Goal: Browse casually

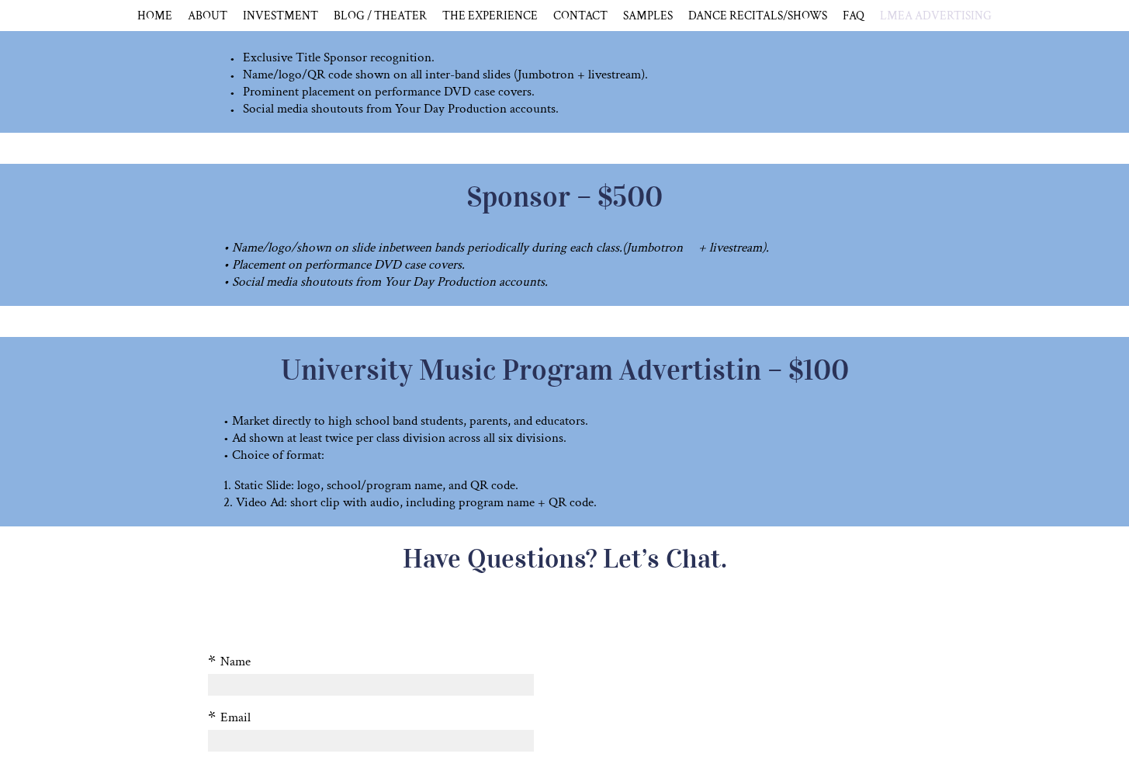
scroll to position [1198, 0]
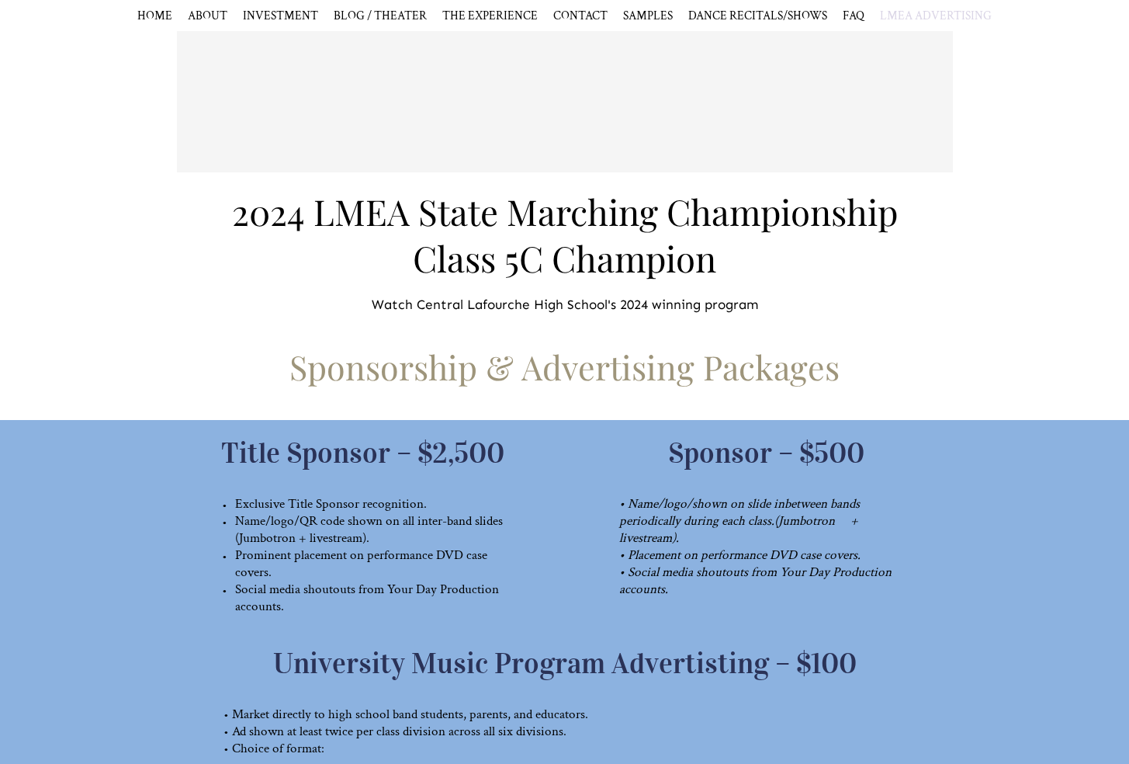
scroll to position [1333, 0]
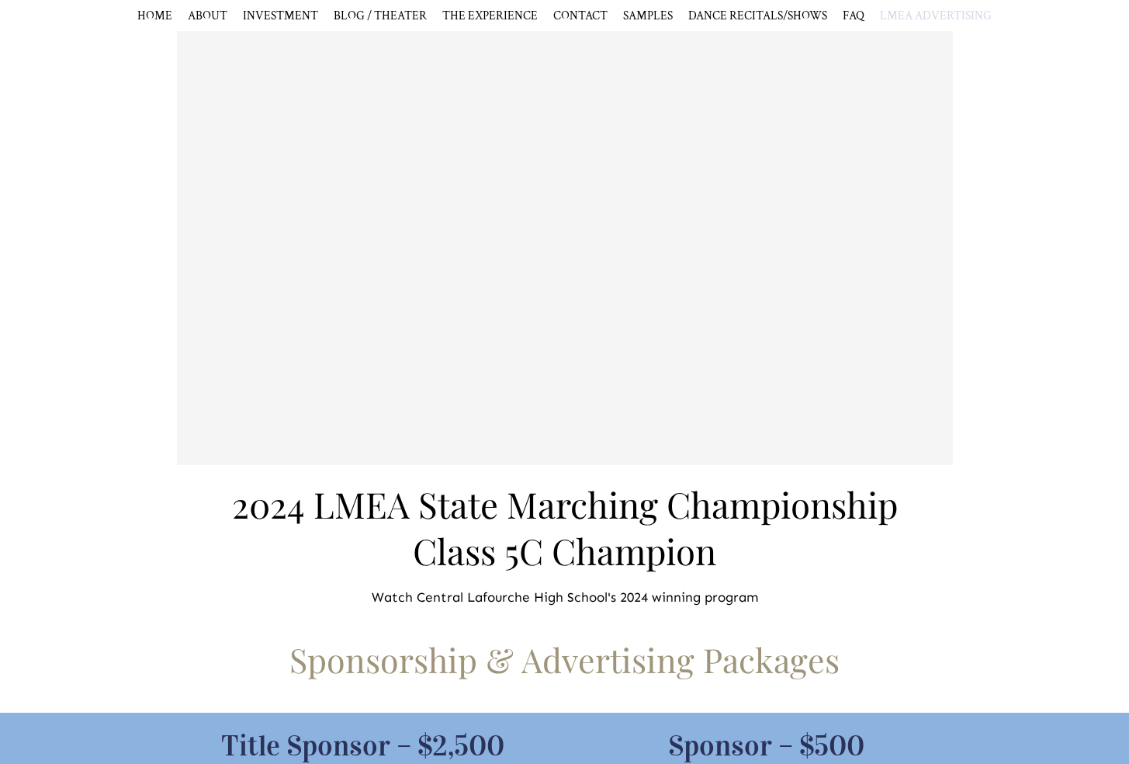
scroll to position [901, 0]
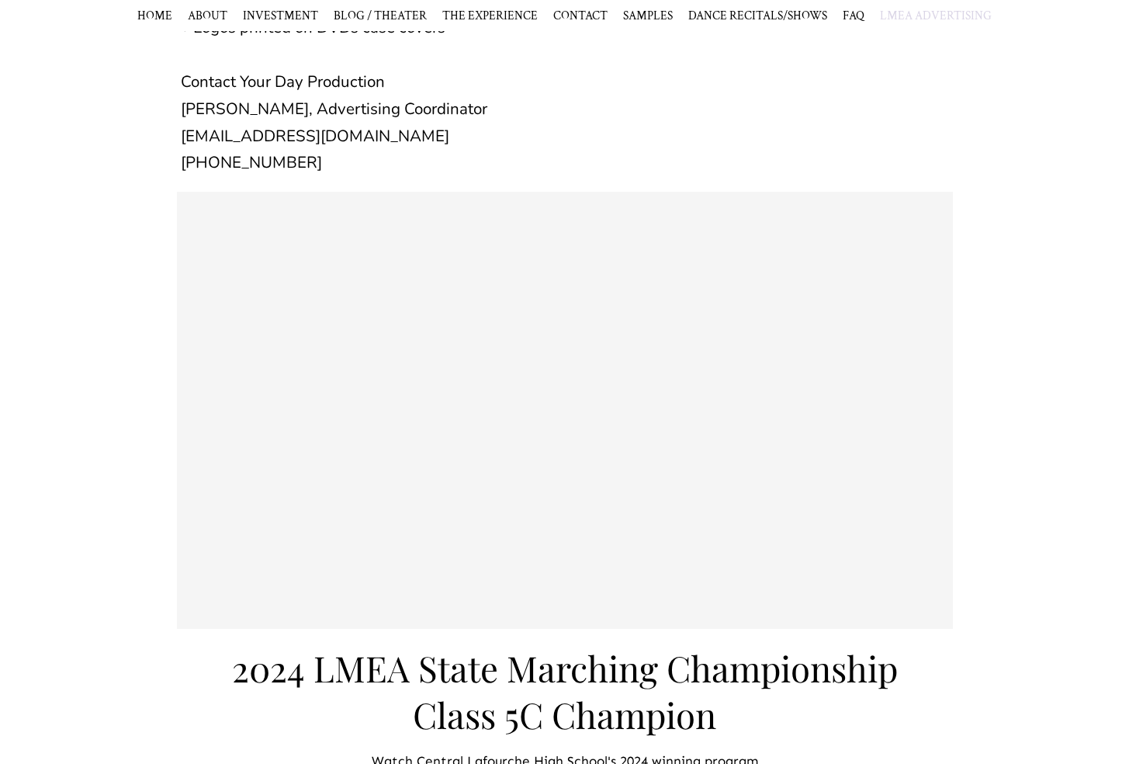
click at [1011, 269] on div "2024 LMEA State Marching Championship Class 5C Champion Watch Central Lafourche…" at bounding box center [564, 480] width 1129 height 577
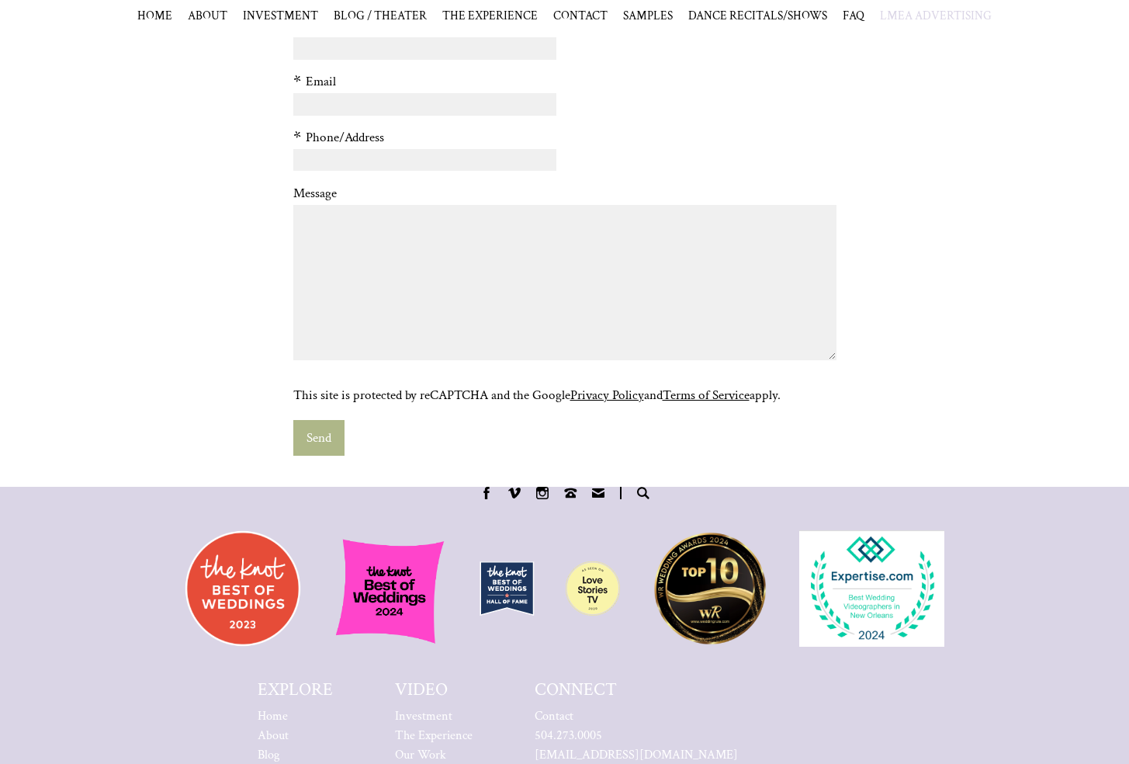
scroll to position [1777, 0]
